Goal: Task Accomplishment & Management: Manage account settings

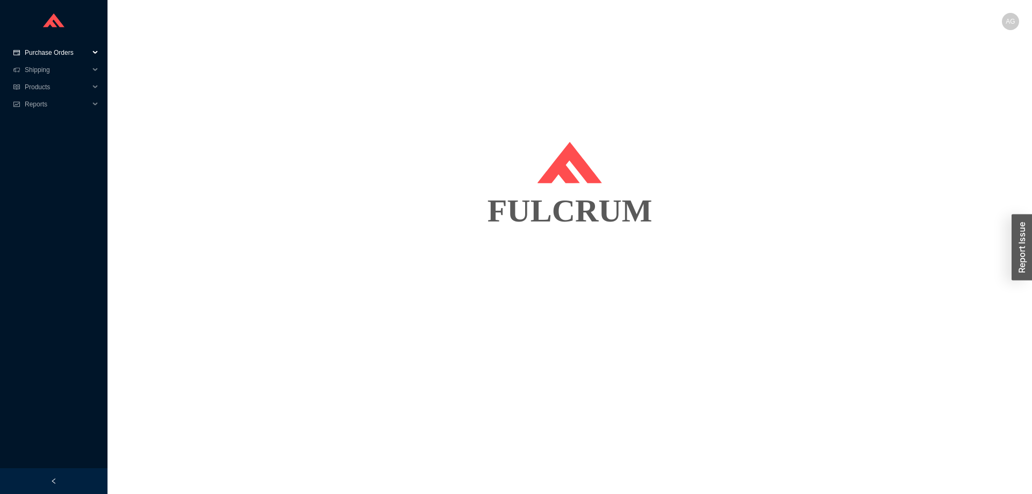
click at [55, 51] on span "Purchase Orders" at bounding box center [57, 52] width 64 height 17
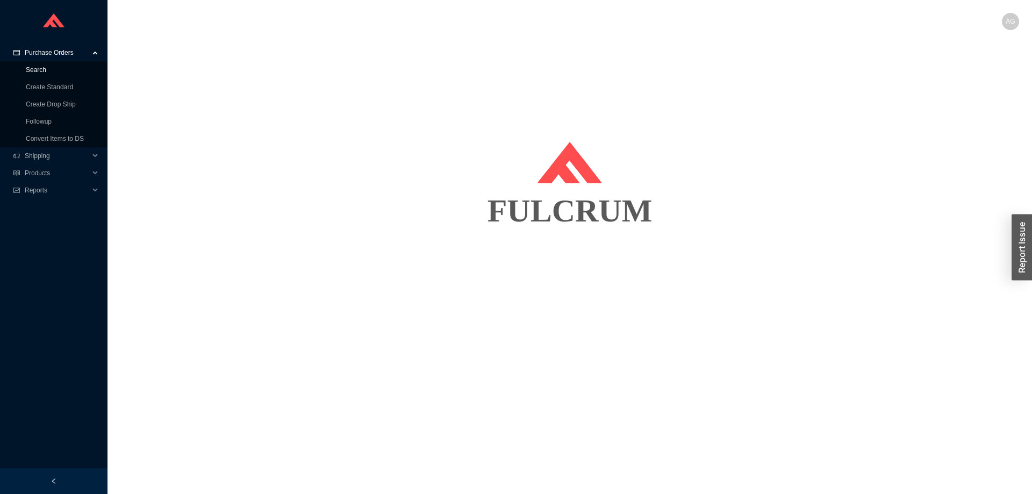
click at [43, 66] on link "Search" at bounding box center [36, 70] width 20 height 8
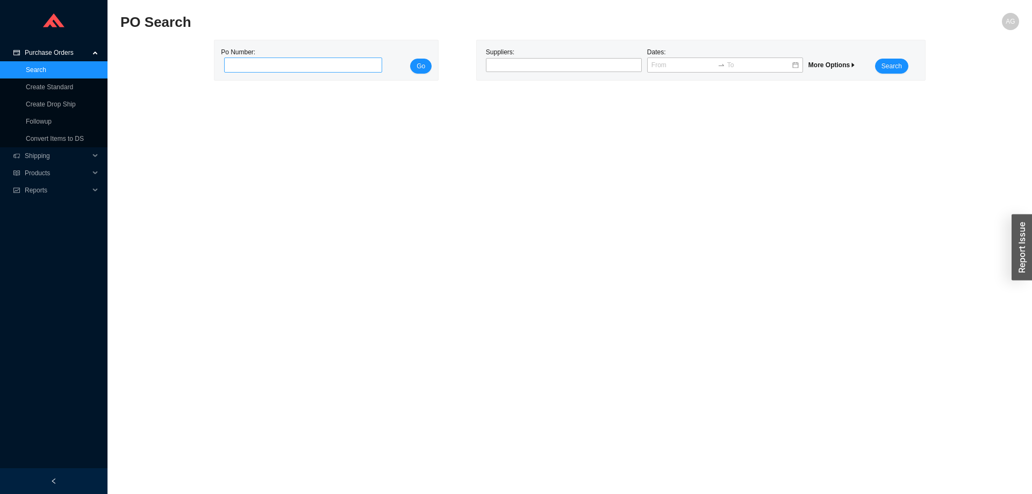
click at [323, 64] on input "tel" at bounding box center [303, 64] width 158 height 15
type input "948523"
click button "Go" at bounding box center [420, 66] width 21 height 15
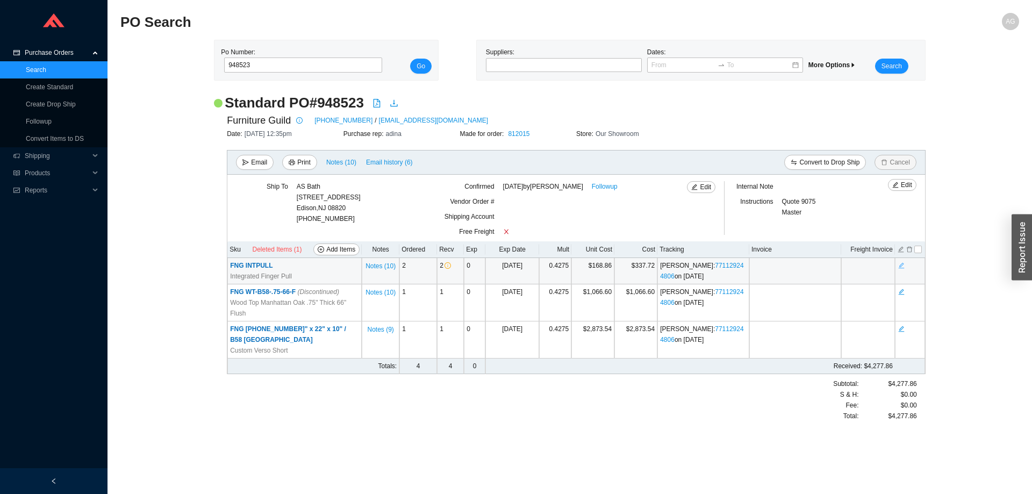
click at [901, 264] on icon "edit" at bounding box center [901, 266] width 6 height 8
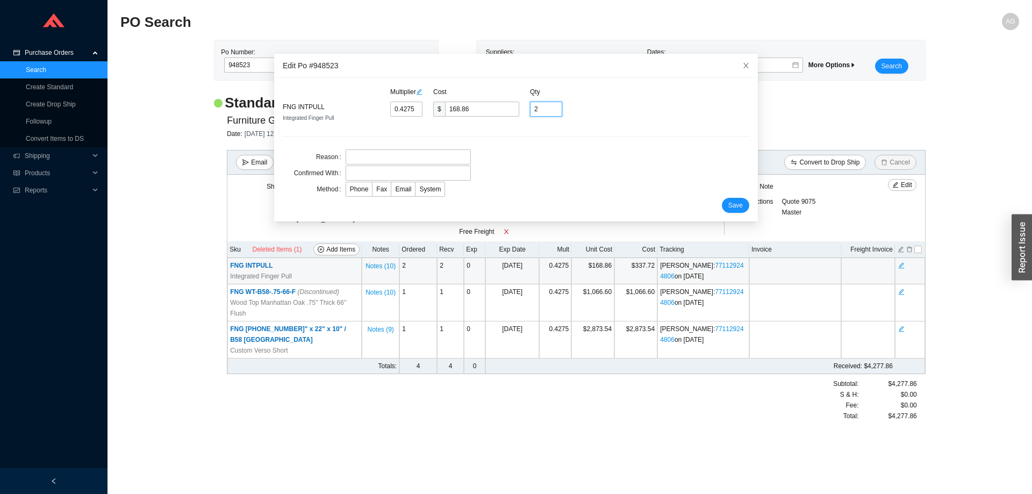
click at [550, 109] on input "2" at bounding box center [546, 109] width 32 height 15
click at [550, 108] on input "2" at bounding box center [546, 109] width 32 height 15
type input "4"
click at [744, 203] on button "Save" at bounding box center [735, 205] width 27 height 15
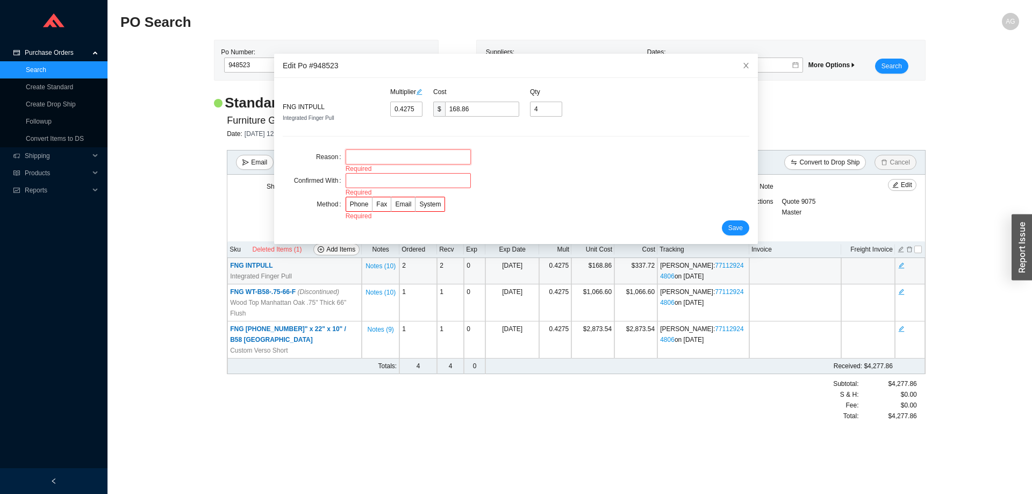
click at [373, 152] on input "text" at bounding box center [407, 156] width 125 height 15
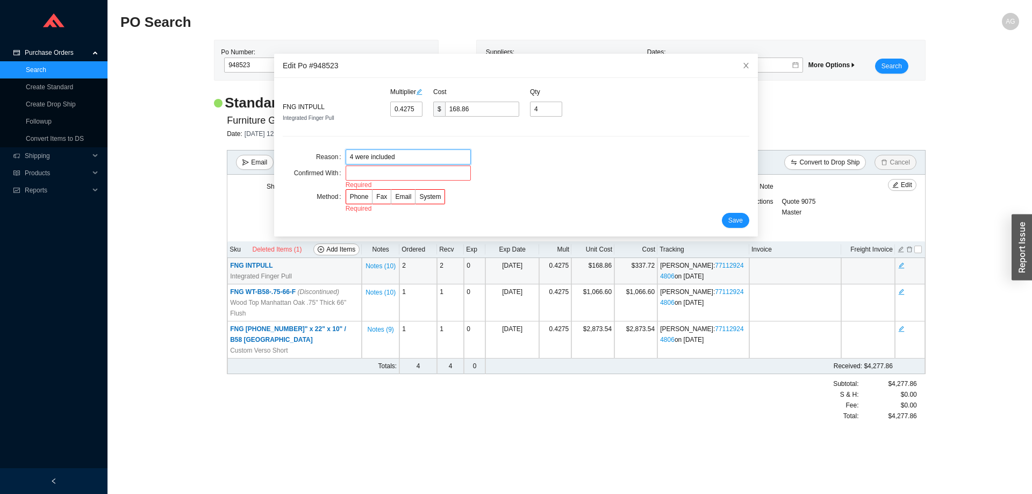
type input "4 were included"
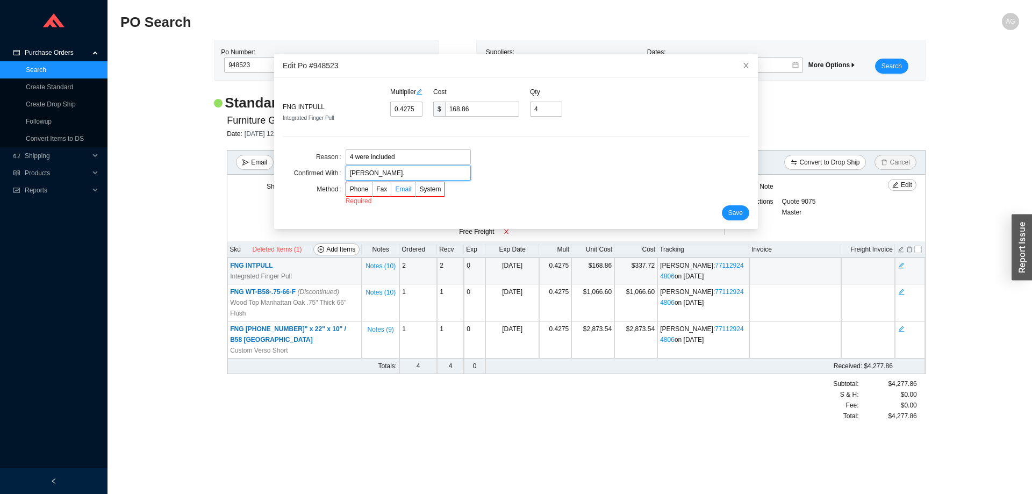
type input "[PERSON_NAME]."
click at [399, 189] on span "Email" at bounding box center [403, 189] width 16 height 8
click at [391, 191] on input "Email" at bounding box center [391, 191] width 0 height 0
click at [736, 204] on span "Save" at bounding box center [735, 205] width 15 height 11
